Goal: Information Seeking & Learning: Find specific fact

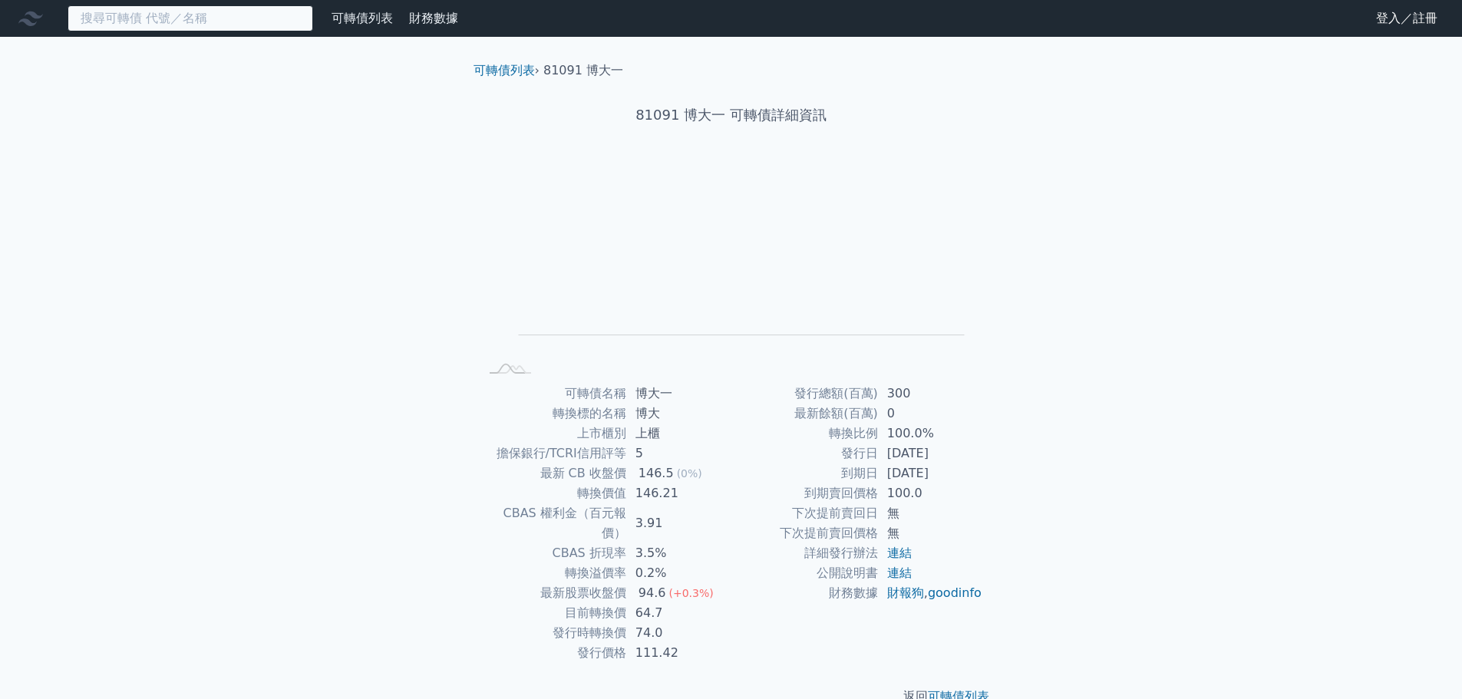
click at [187, 22] on input at bounding box center [191, 18] width 246 height 26
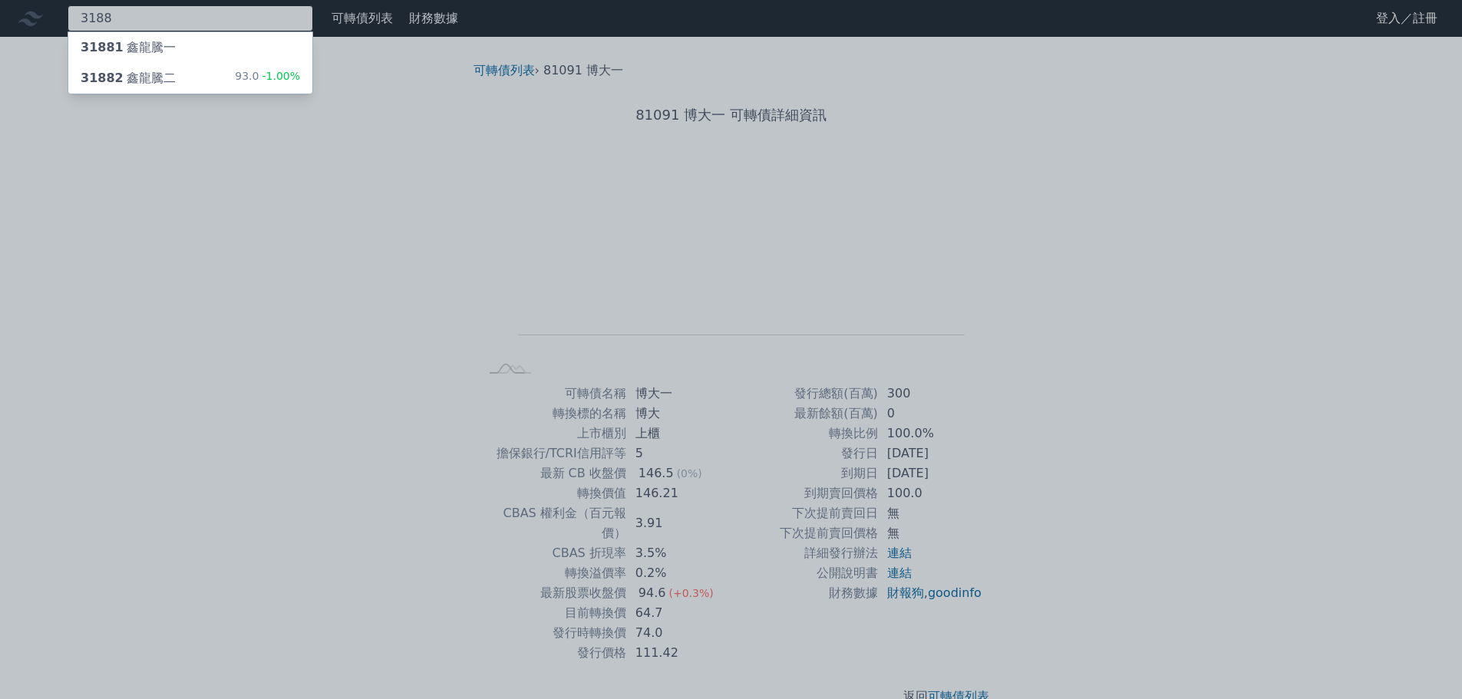
type input "3188"
click at [264, 74] on span "-1.00%" at bounding box center [279, 76] width 41 height 12
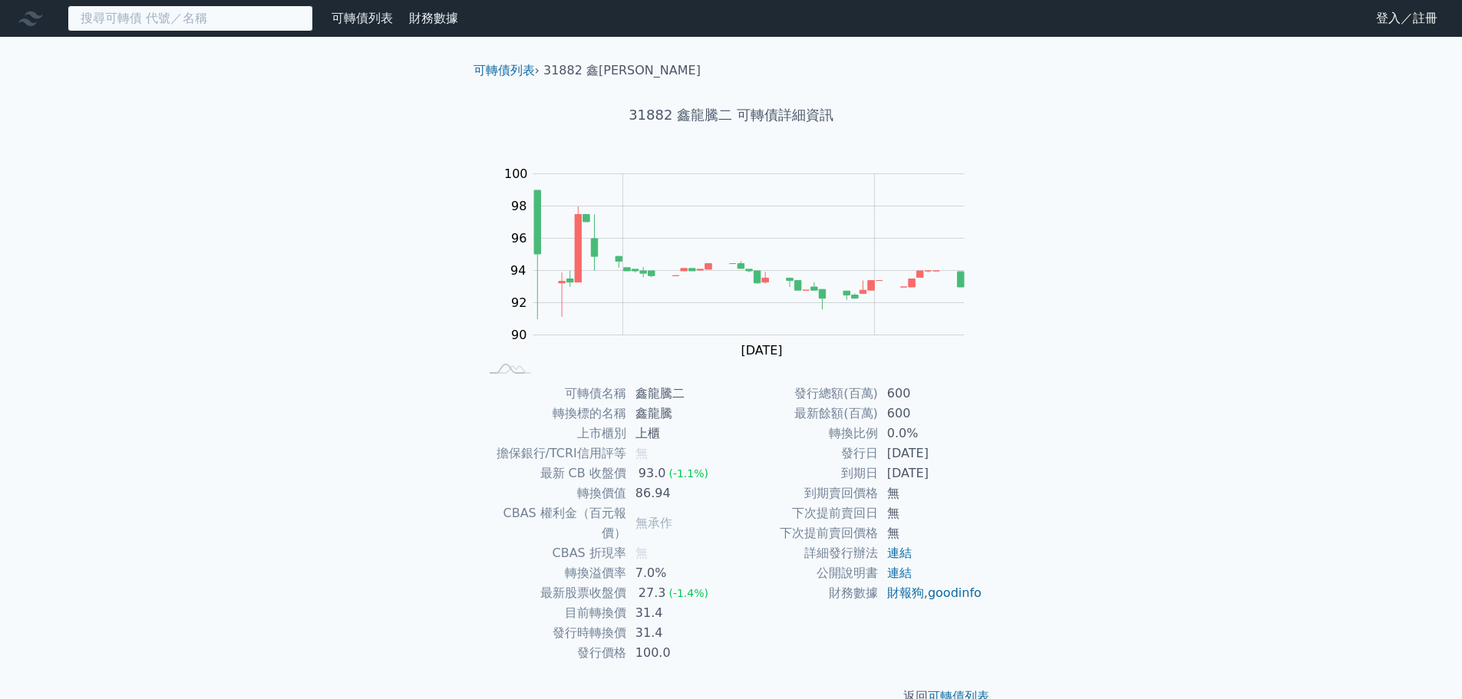
click at [216, 21] on input at bounding box center [191, 18] width 246 height 26
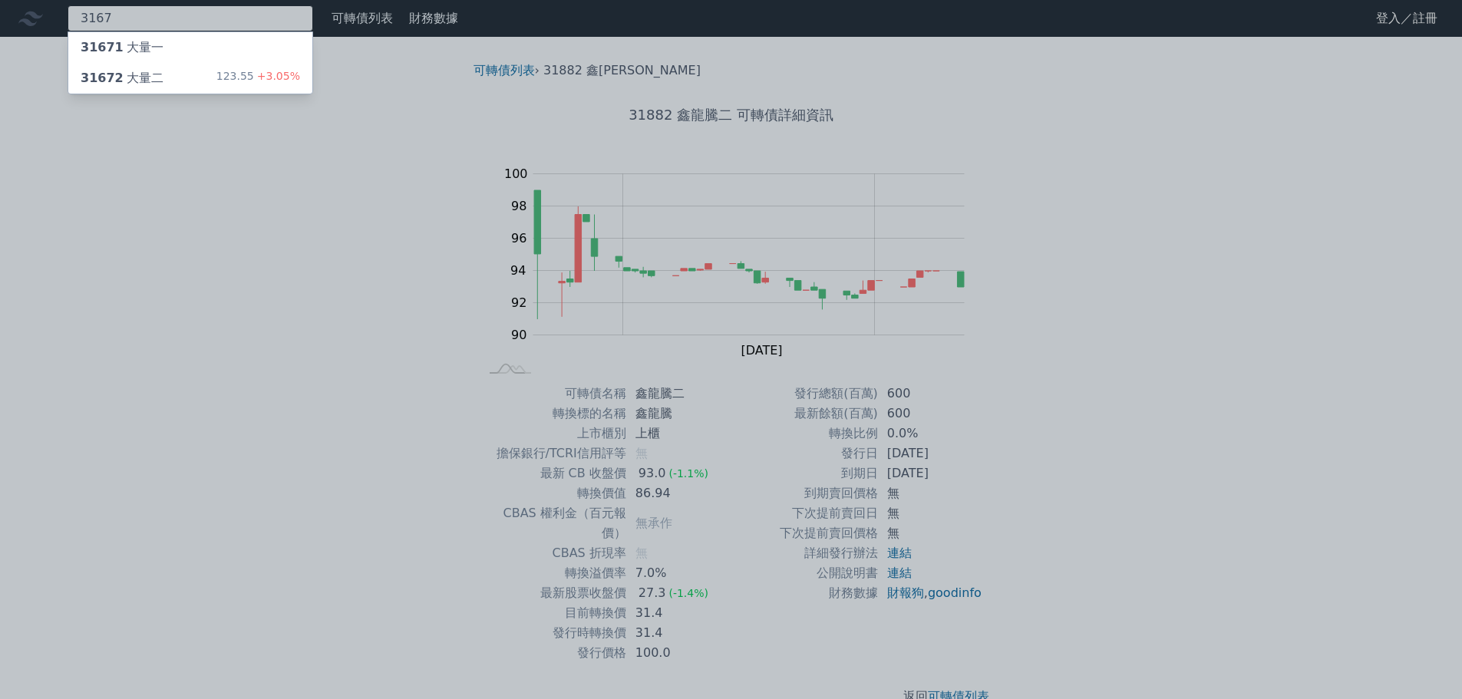
type input "3167"
click at [242, 77] on div "123.55 +3.05%" at bounding box center [258, 78] width 84 height 18
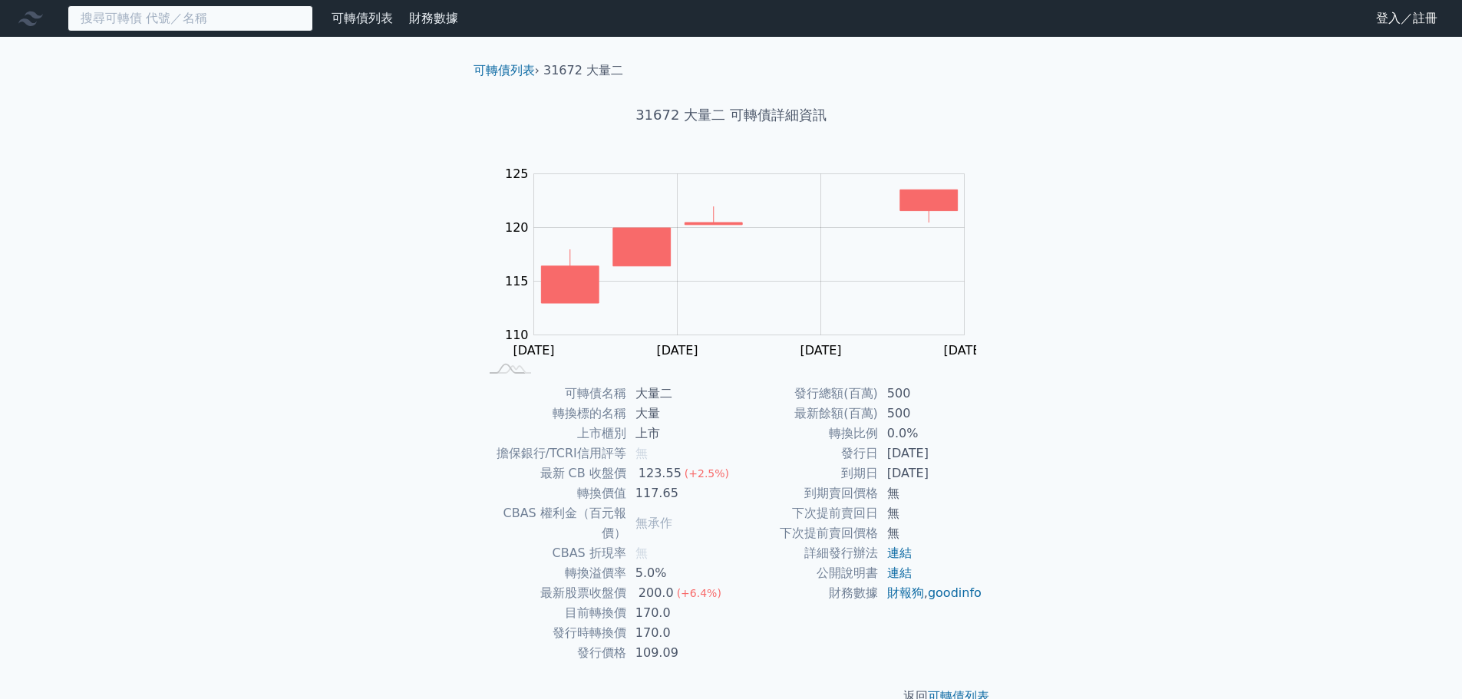
click at [253, 23] on input at bounding box center [191, 18] width 246 height 26
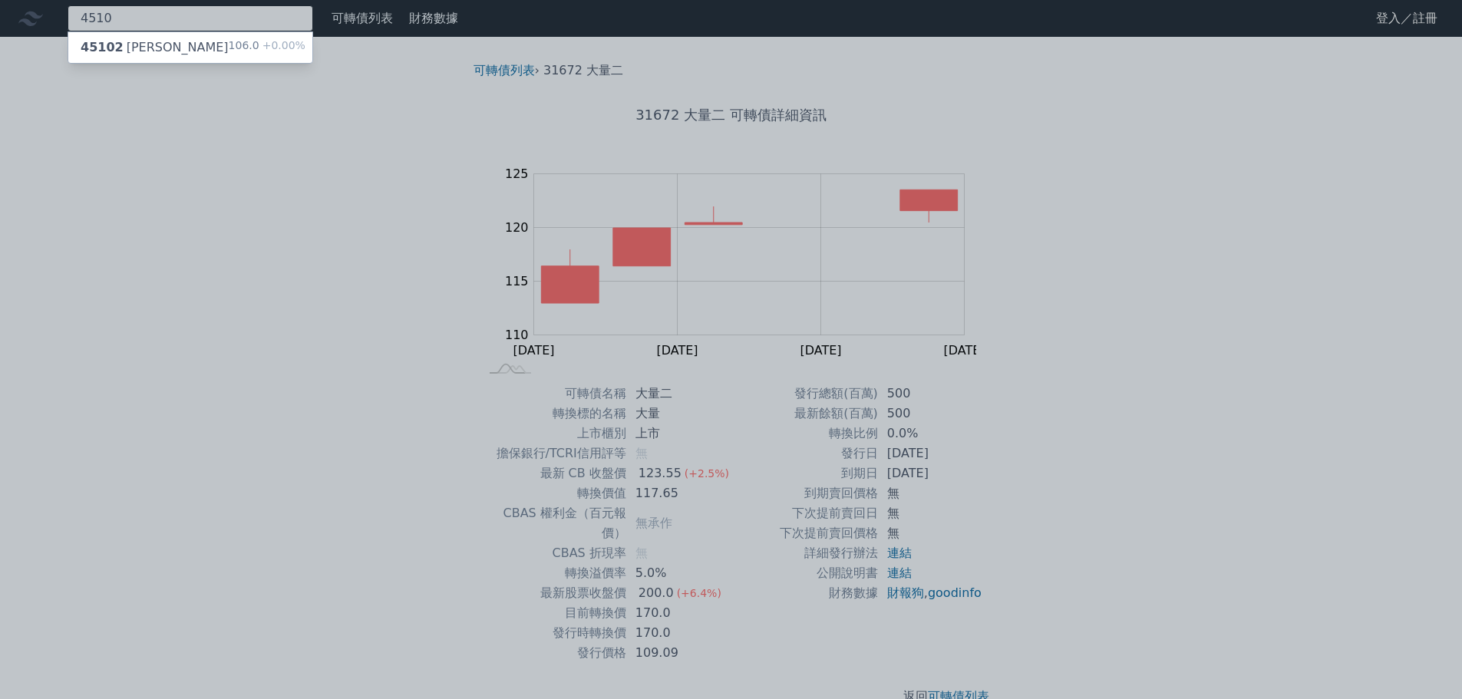
type input "4510"
click at [253, 43] on div "106.0 +0.00%" at bounding box center [267, 47] width 77 height 18
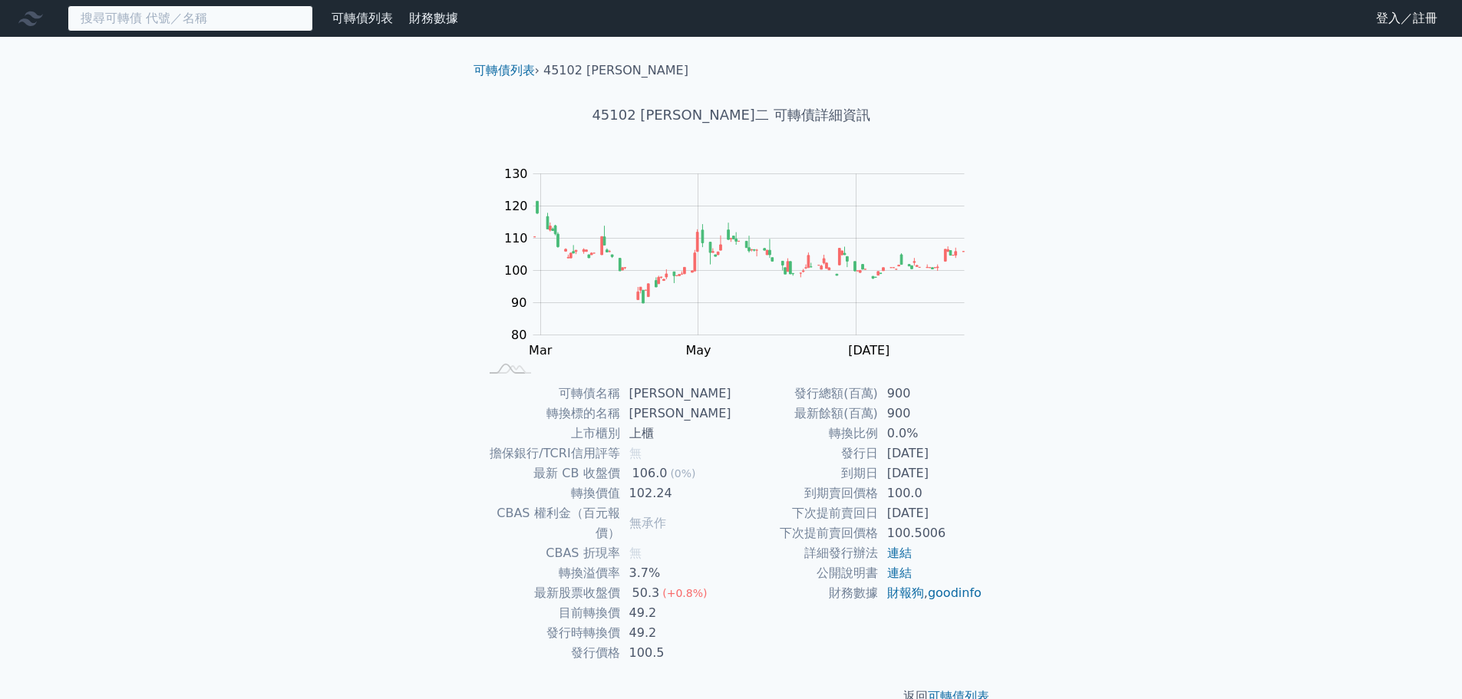
click at [246, 21] on input at bounding box center [191, 18] width 246 height 26
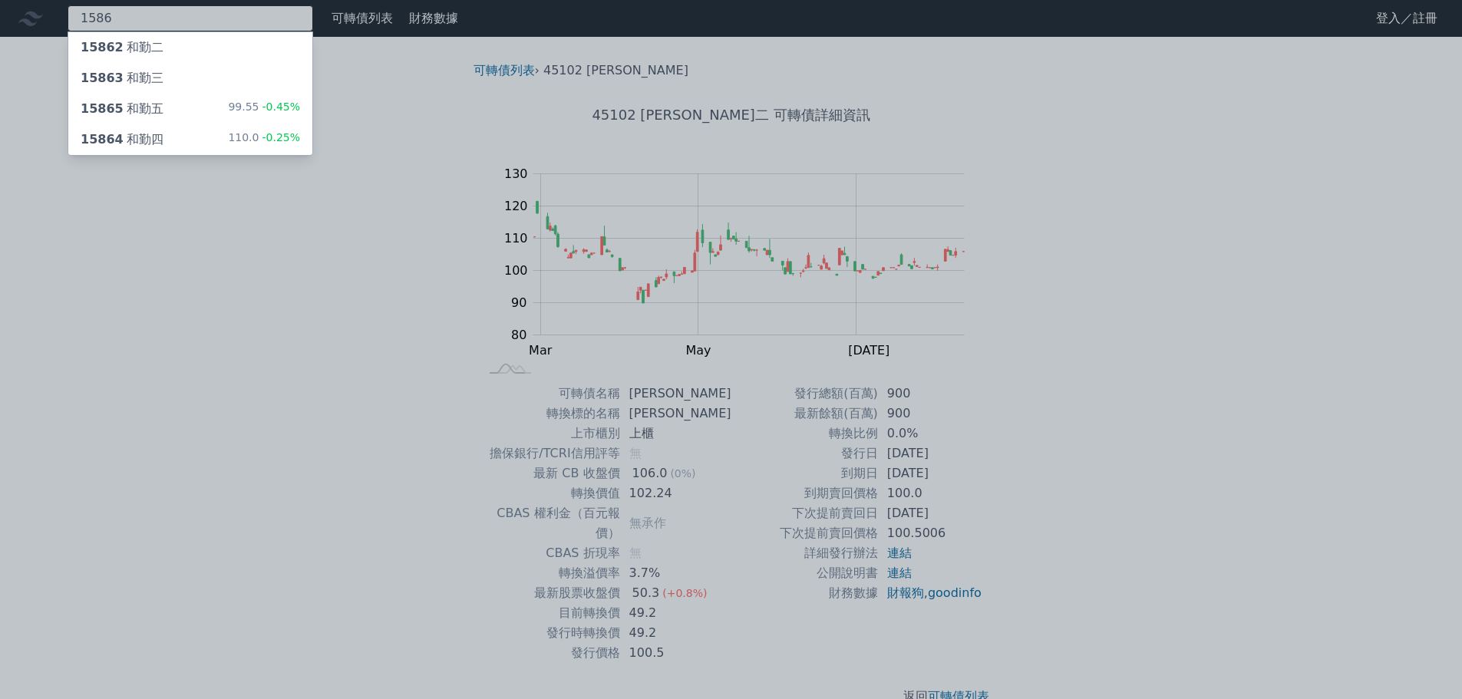
type input "1586"
click at [221, 118] on div "15865 和勤五 99.55 -0.45%" at bounding box center [190, 109] width 244 height 31
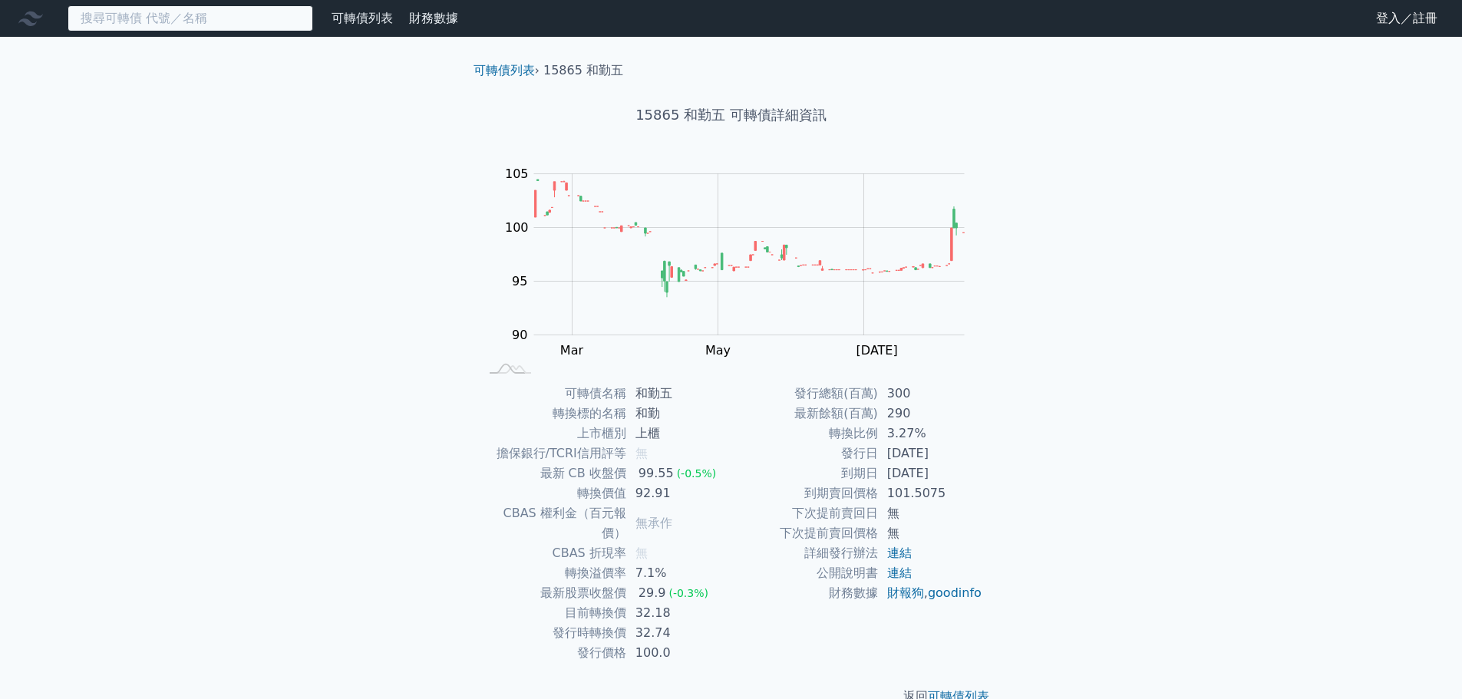
click at [210, 15] on input at bounding box center [191, 18] width 246 height 26
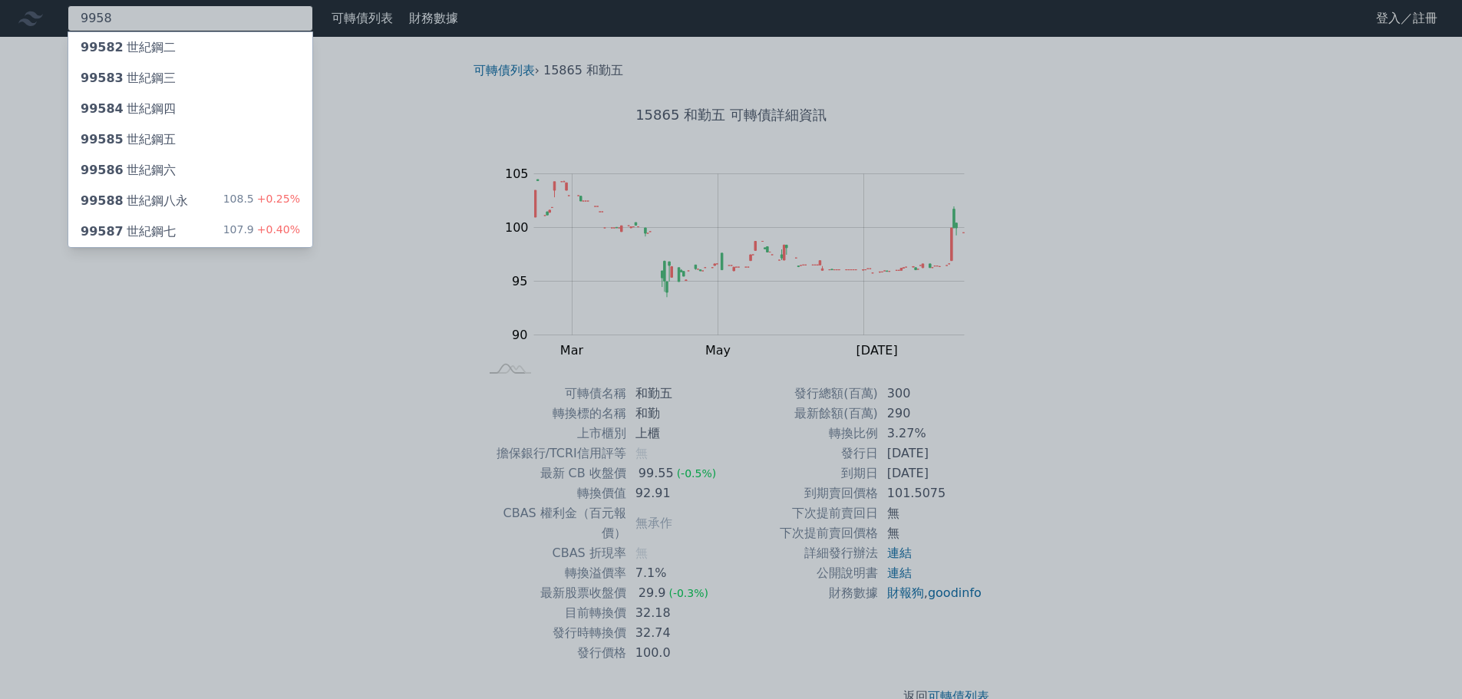
type input "9958"
click at [193, 230] on div "99587 世紀鋼七 107.9 +0.40%" at bounding box center [190, 231] width 244 height 31
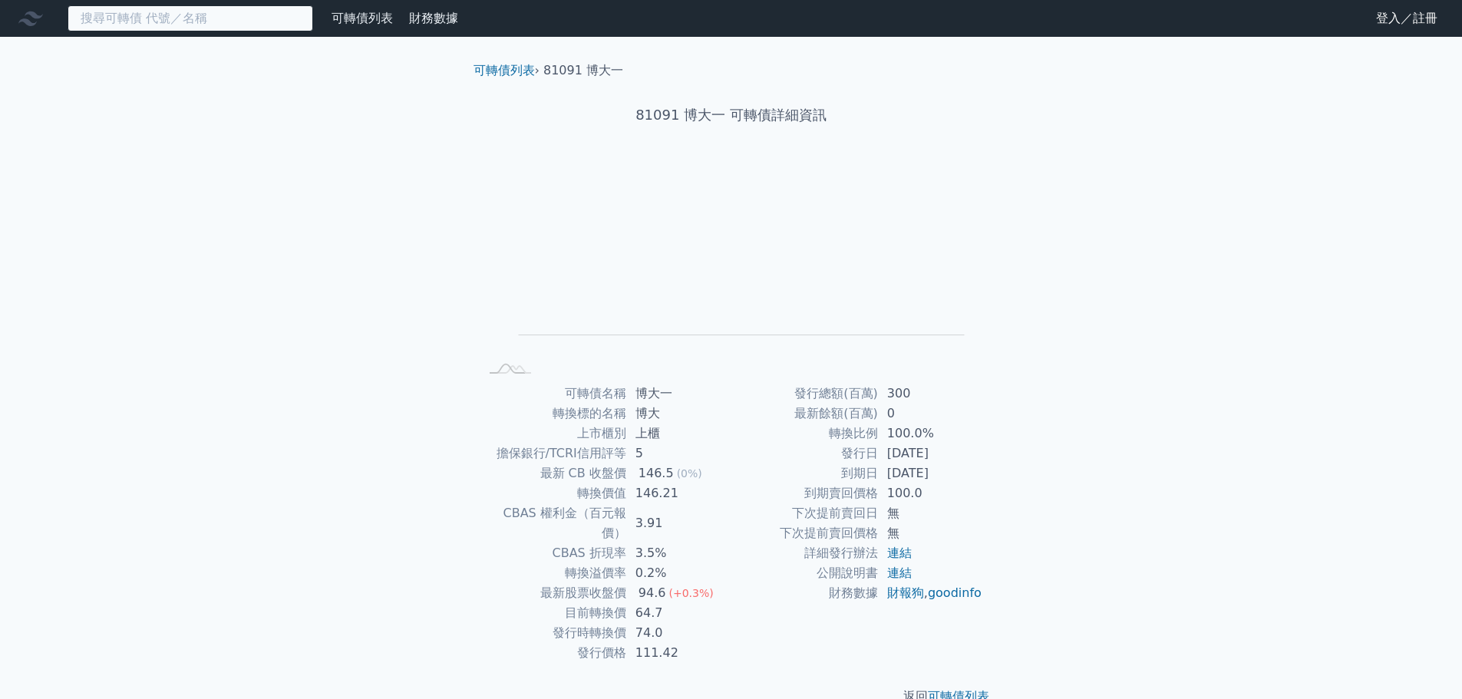
click at [151, 15] on input at bounding box center [191, 18] width 246 height 26
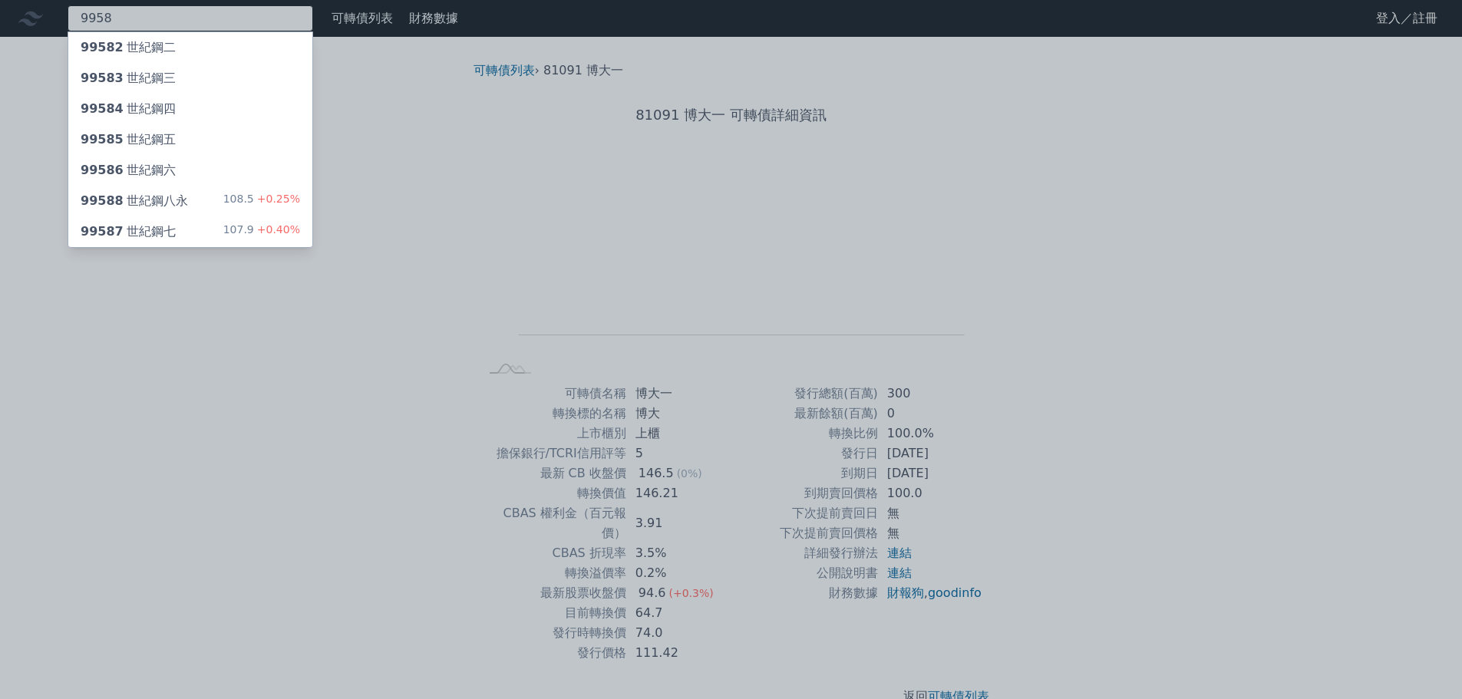
type input "9958"
click at [165, 198] on div "99588 世紀鋼八永" at bounding box center [134, 201] width 107 height 18
